Goal: Task Accomplishment & Management: Use online tool/utility

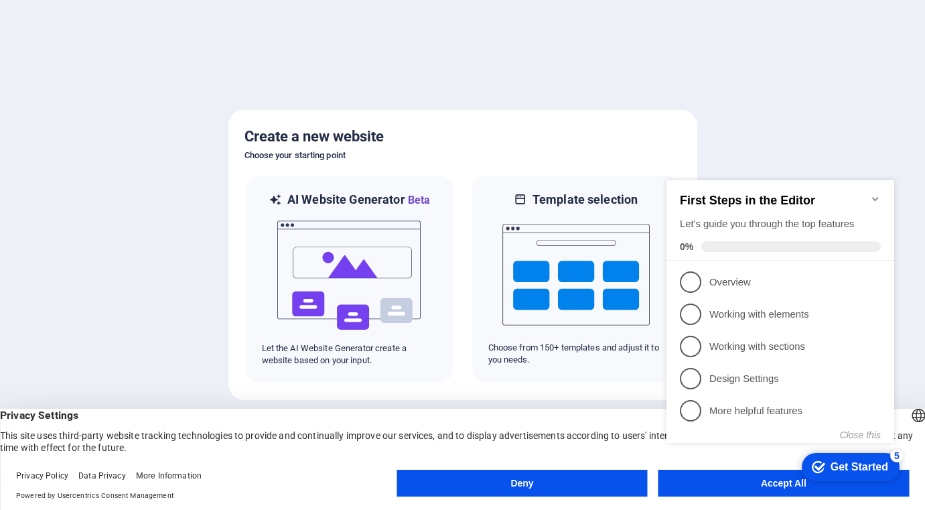
click at [694, 477] on div "checkmark Get Started 5 First Steps in the Editor Let's guide you through the t…" at bounding box center [783, 326] width 244 height 319
click at [757, 480] on div "checkmark Get Started 5 First Steps in the Editor Let's guide you through the t…" at bounding box center [783, 326] width 244 height 319
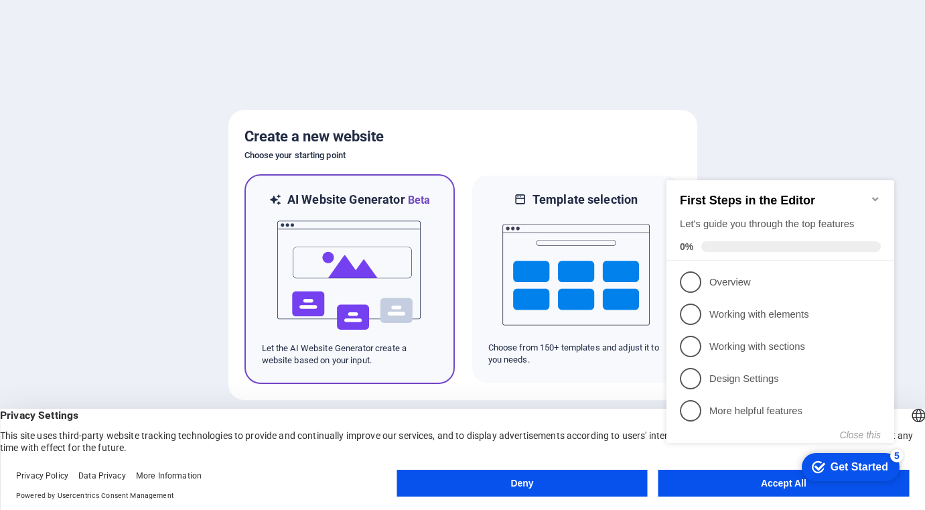
click at [394, 279] on img at bounding box center [349, 275] width 147 height 134
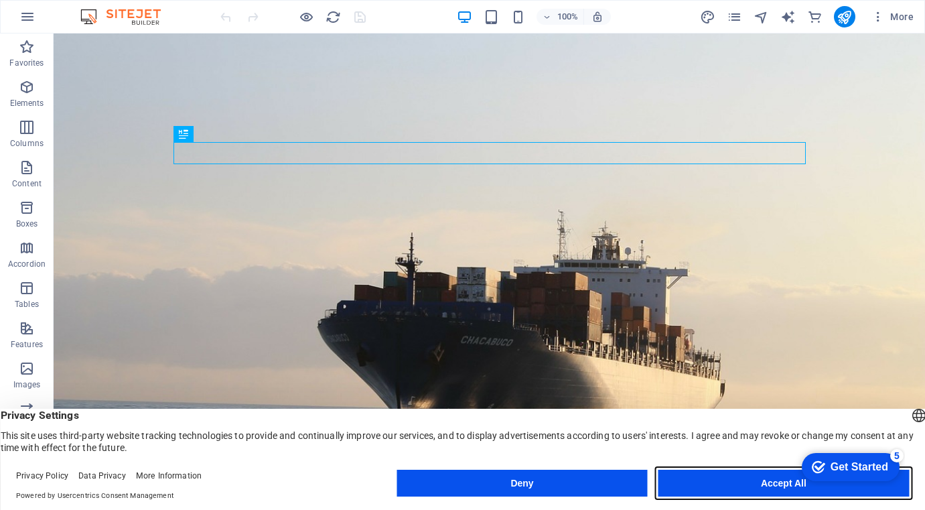
click at [686, 482] on button "Accept All" at bounding box center [783, 482] width 250 height 27
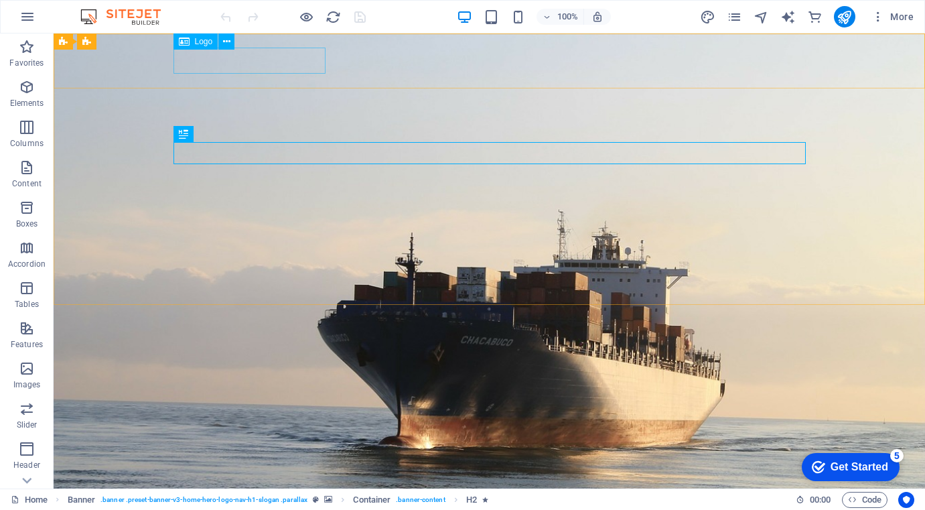
click at [202, 45] on span "Logo" at bounding box center [204, 42] width 18 height 8
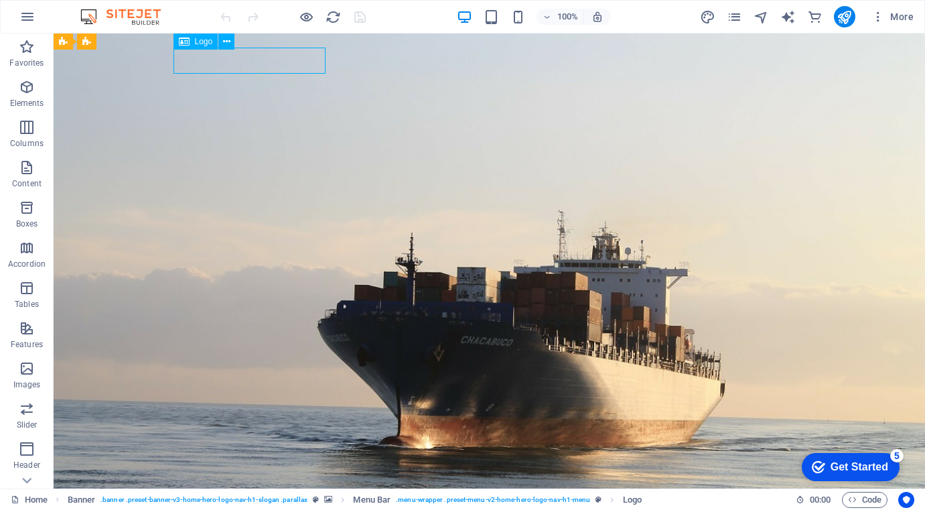
click at [197, 41] on span "Logo" at bounding box center [204, 42] width 18 height 8
click at [179, 41] on icon at bounding box center [184, 41] width 11 height 16
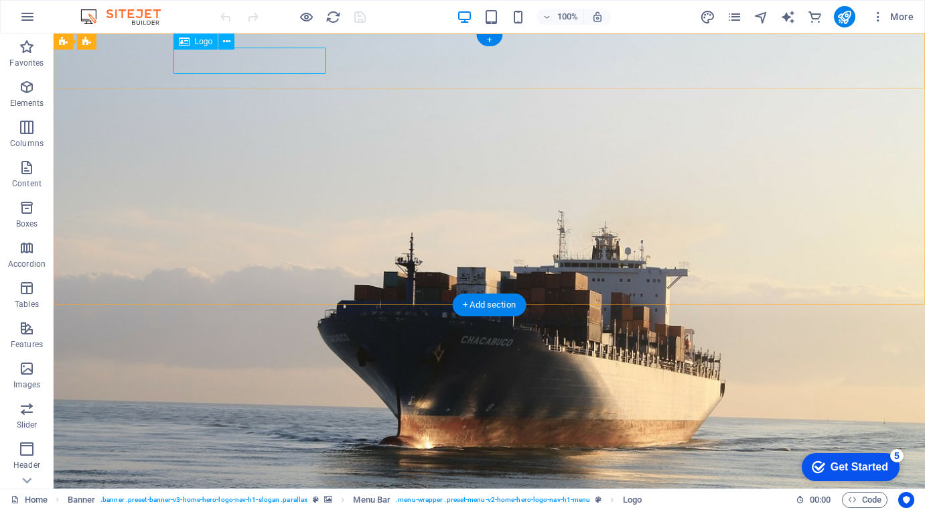
click at [218, 453] on div "Derna Freight" at bounding box center [489, 466] width 632 height 26
click at [226, 42] on icon at bounding box center [226, 42] width 7 height 14
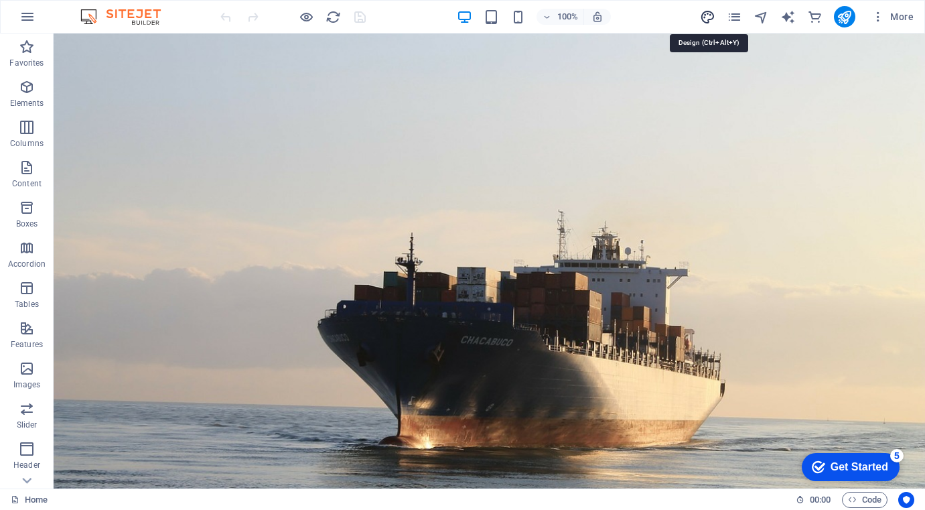
click at [710, 20] on icon "design" at bounding box center [707, 16] width 15 height 15
select select "px"
select select "200"
select select "px"
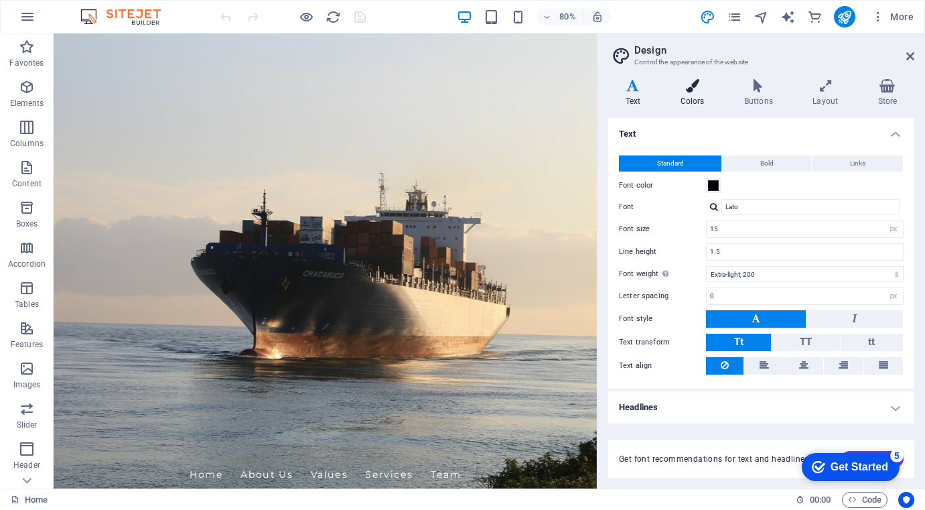
click at [686, 92] on h4 "Colors" at bounding box center [695, 93] width 64 height 28
